Goal: Task Accomplishment & Management: Complete application form

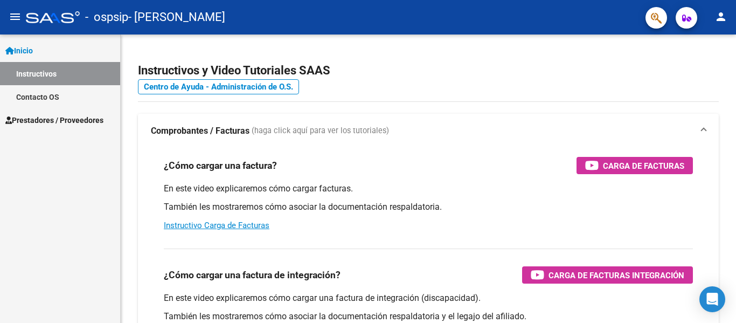
click at [63, 114] on span "Prestadores / Proveedores" at bounding box center [54, 120] width 98 height 12
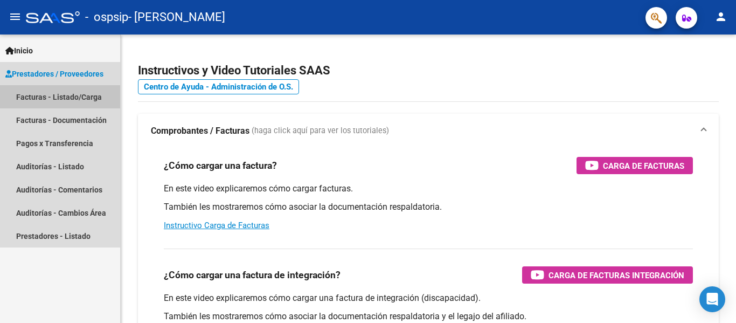
click at [78, 98] on link "Facturas - Listado/Carga" at bounding box center [60, 96] width 120 height 23
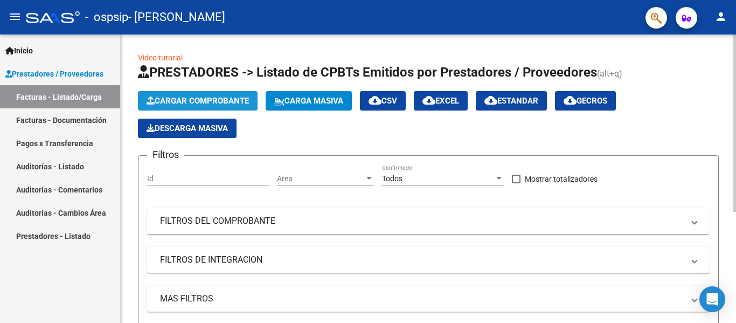
click at [164, 103] on span "Cargar Comprobante" at bounding box center [198, 101] width 102 height 10
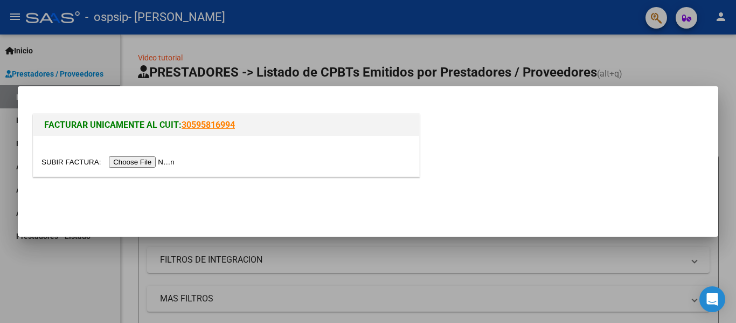
click at [169, 158] on input "file" at bounding box center [109, 161] width 136 height 11
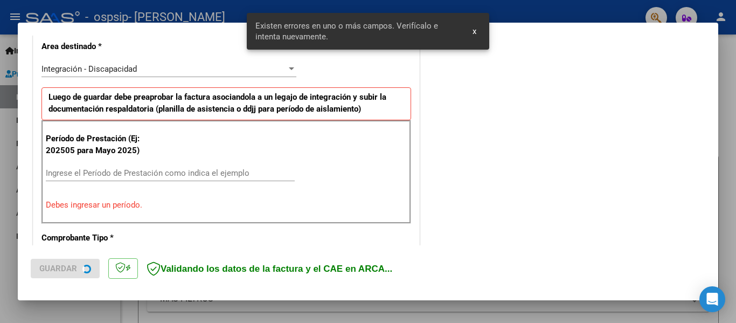
scroll to position [250, 0]
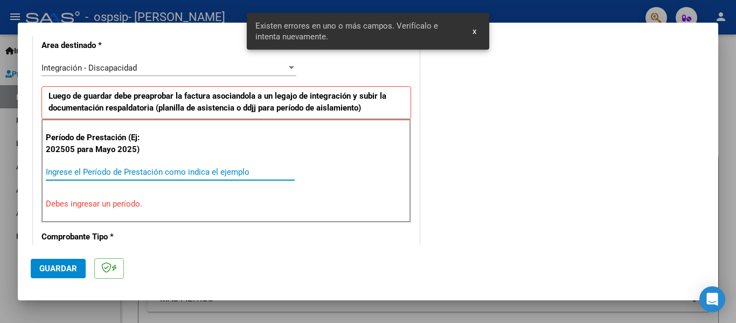
click at [171, 171] on input "Ingrese el Período de Prestación como indica el ejemplo" at bounding box center [170, 172] width 249 height 10
type input "0"
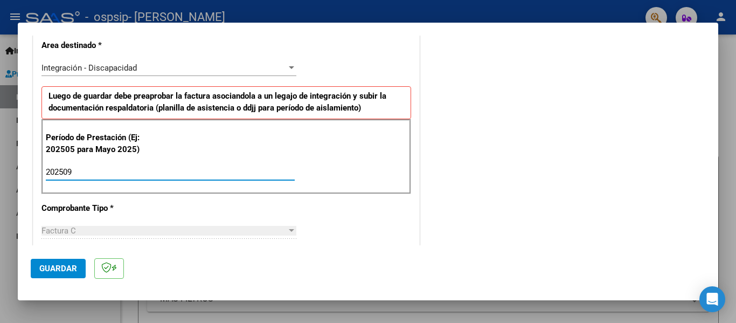
type input "202509"
click at [50, 265] on span "Guardar" at bounding box center [58, 268] width 38 height 10
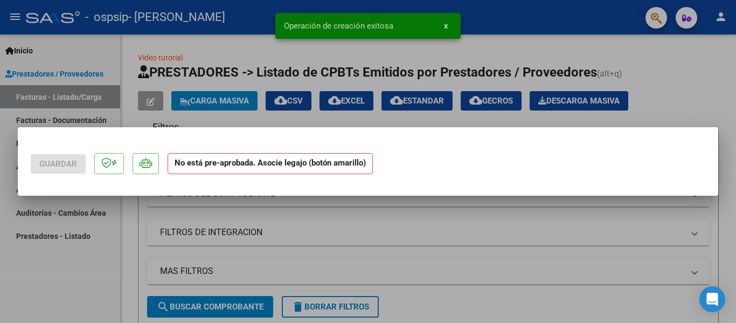
scroll to position [0, 0]
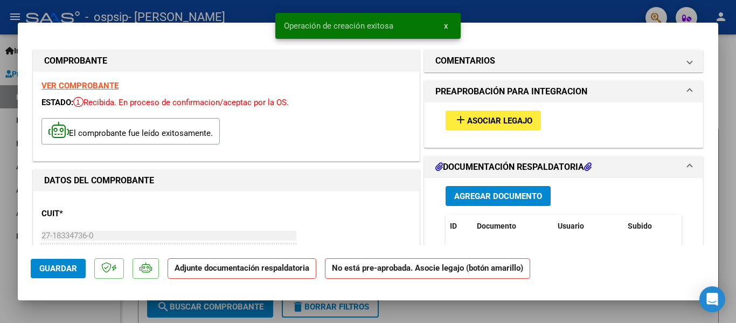
click at [520, 122] on span "Asociar Legajo" at bounding box center [499, 121] width 65 height 10
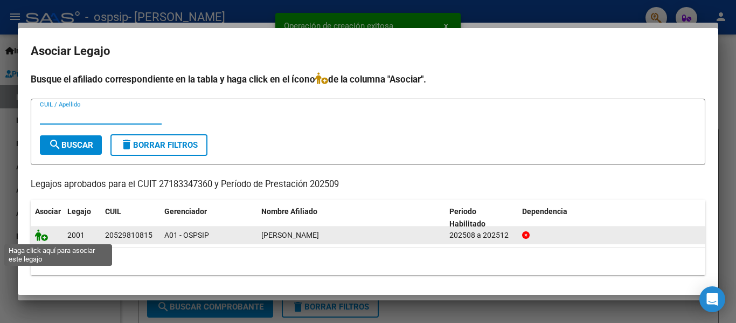
click at [42, 240] on icon at bounding box center [41, 235] width 13 height 12
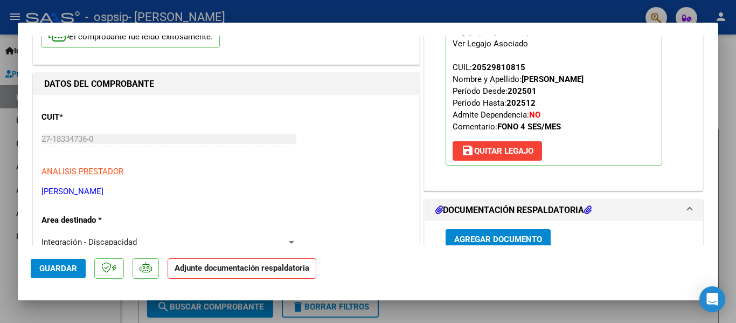
scroll to position [108, 0]
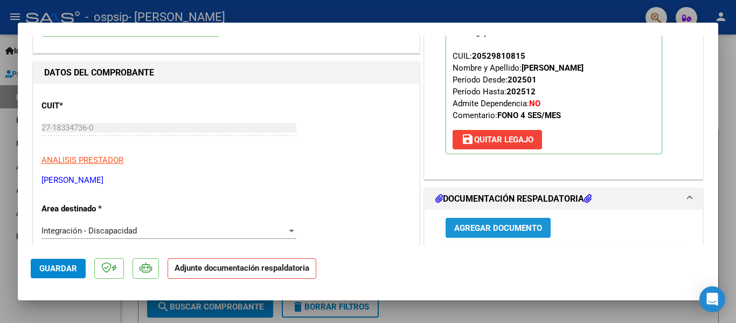
click at [495, 231] on span "Agregar Documento" at bounding box center [498, 228] width 88 height 10
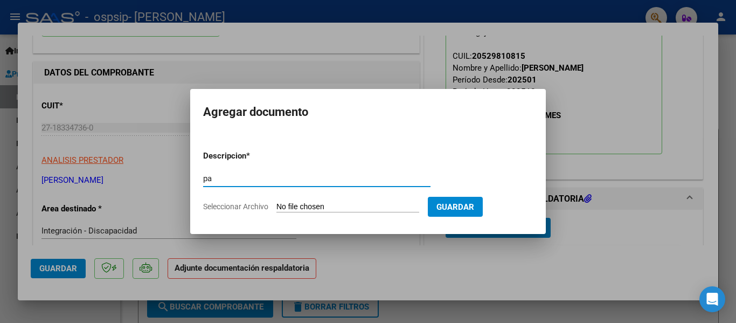
type input "p"
type input "PA"
click at [369, 204] on input "Seleccionar Archivo" at bounding box center [347, 207] width 143 height 10
type input "C:\fakepath\PA FONO [PERSON_NAME] 9-25.pdf"
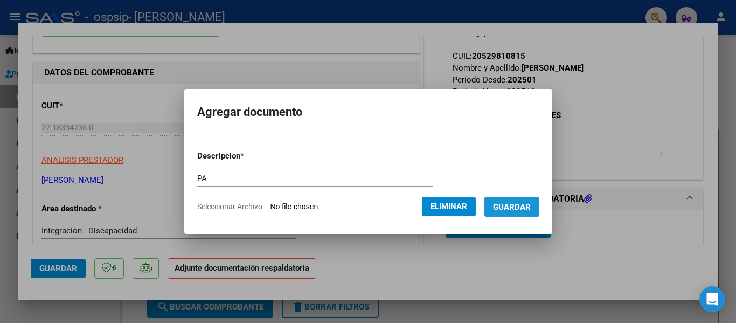
click at [508, 213] on button "Guardar" at bounding box center [511, 207] width 55 height 20
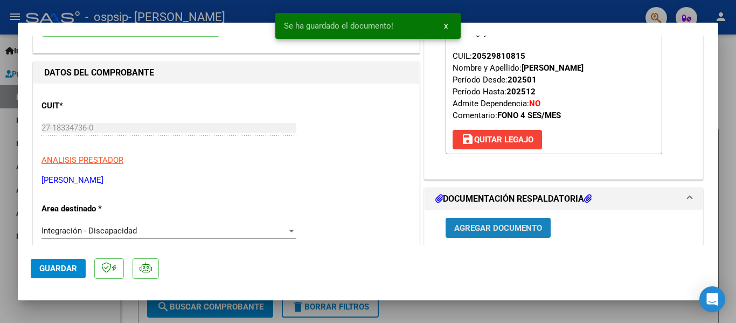
click at [502, 226] on span "Agregar Documento" at bounding box center [498, 228] width 88 height 10
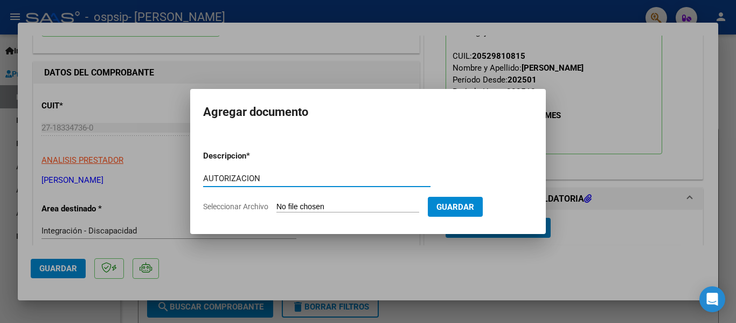
type input "AUTORIZACION"
click at [410, 206] on input "Seleccionar Archivo" at bounding box center [347, 207] width 143 height 10
type input "C:\fakepath\[PERSON_NAME] FONO AUTORIZACION 2025 SEGUN RESOLUCION 360 22_firmad…"
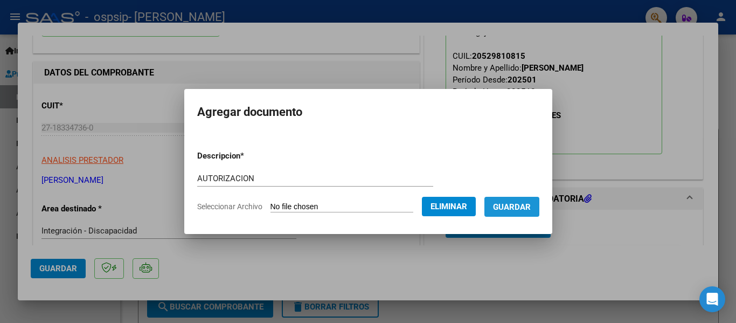
click at [518, 202] on span "Guardar" at bounding box center [512, 207] width 38 height 10
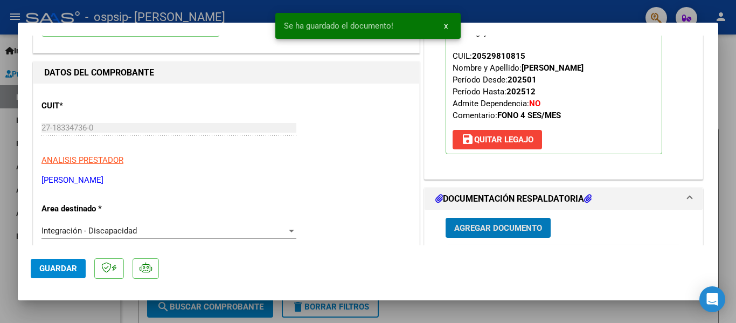
click at [38, 266] on button "Guardar" at bounding box center [58, 268] width 55 height 19
click at [444, 26] on span "x" at bounding box center [446, 26] width 4 height 10
